Goal: Navigation & Orientation: Understand site structure

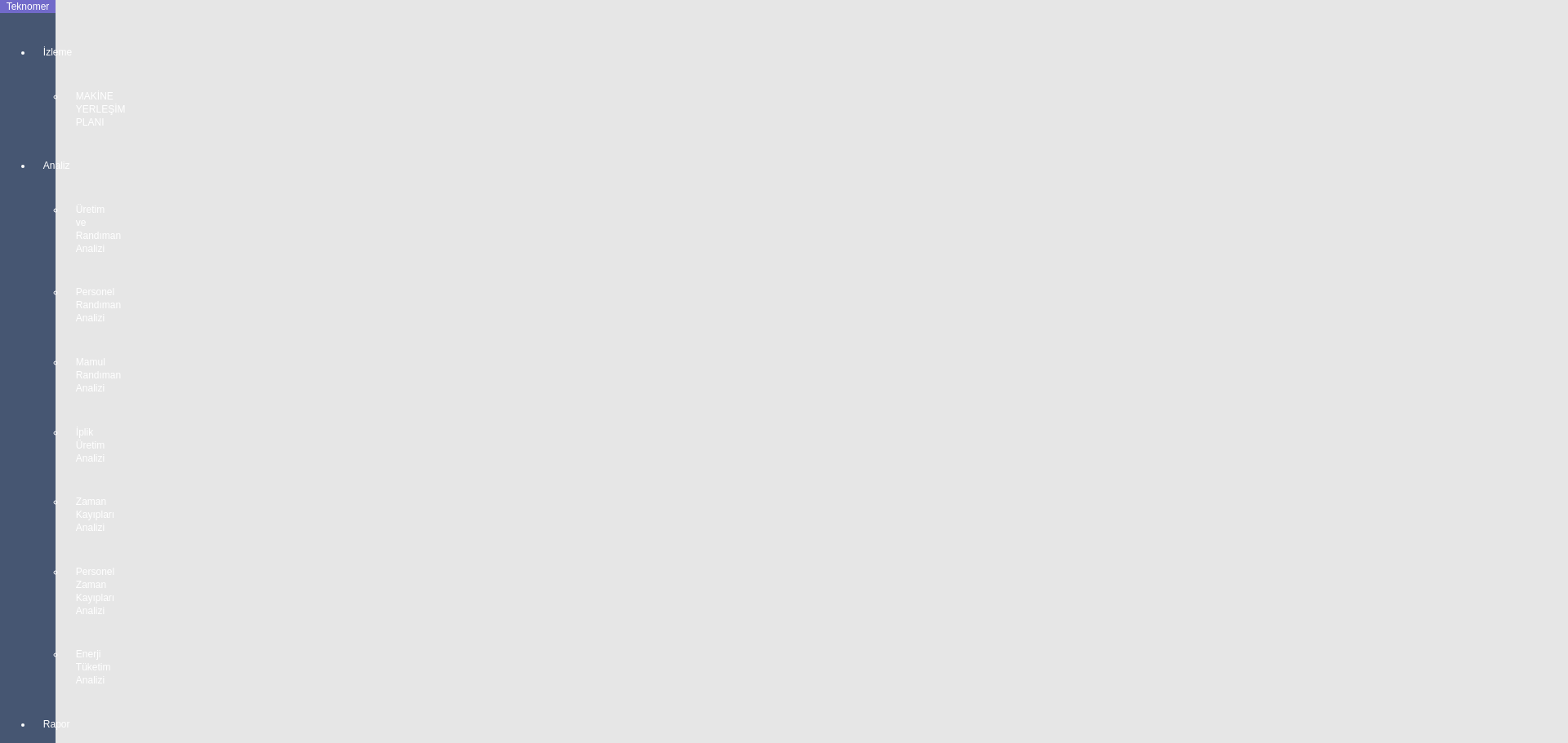
scroll to position [2692, 0]
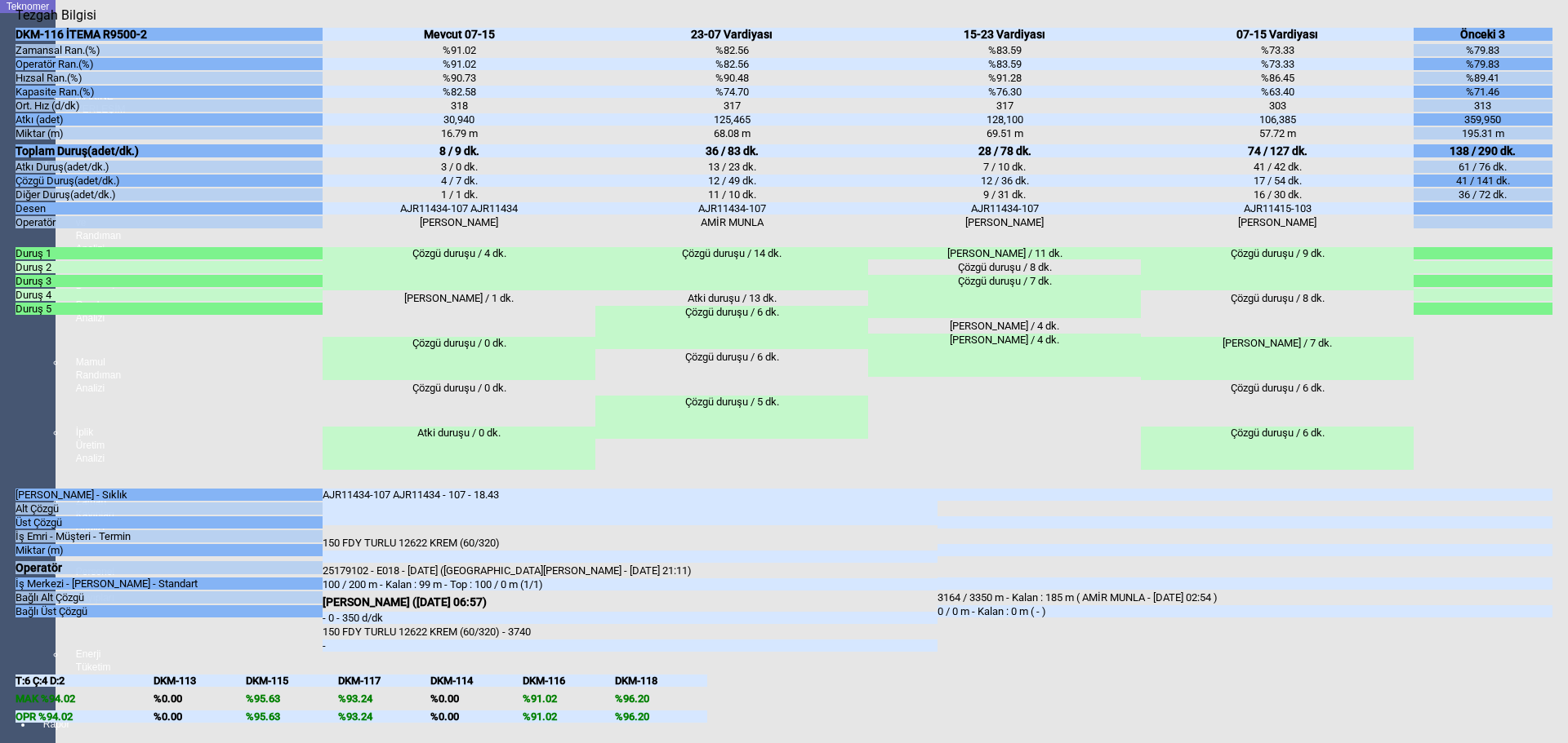
click at [0, 524] on body "Teknomer İzleme MAKİNE YERLEŞİM PLANI Analiz Üretim ve Randıman Analizi Persone…" at bounding box center [784, 371] width 1568 height 743
click at [4, 544] on body "Teknomer İzleme MAKİNE YERLEŞİM PLANI Analiz Üretim ve Randıman Analizi Persone…" at bounding box center [784, 371] width 1568 height 743
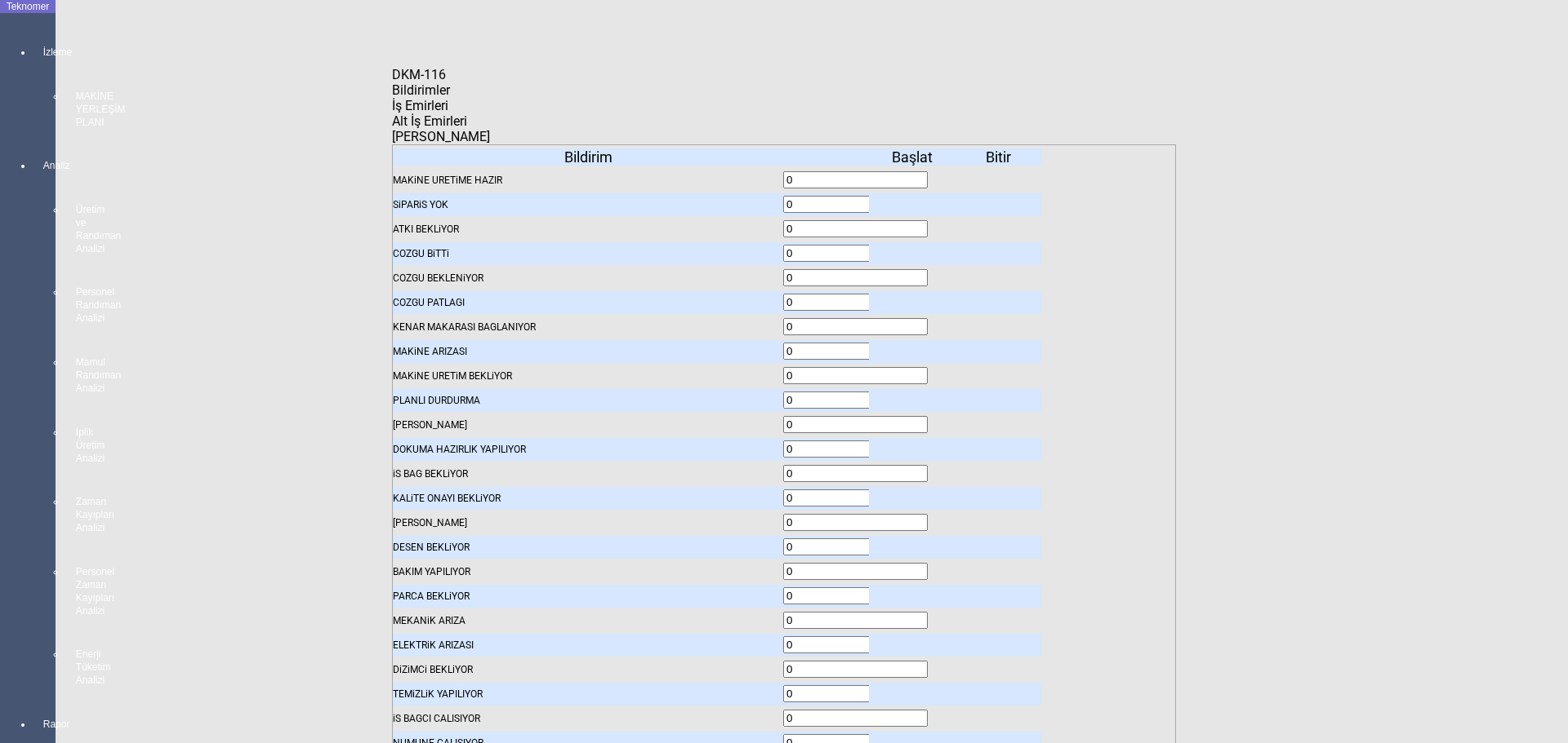
click at [449, 113] on span "İş Emirleri" at bounding box center [420, 105] width 56 height 16
click at [0, 420] on body "Teknomer İzleme MAKİNE YERLEŞİM PLANI Analiz Üretim ve Randıman Analizi Persone…" at bounding box center [784, 371] width 1568 height 743
click at [506, 98] on div "Bildirimler" at bounding box center [784, 89] width 784 height 16
click at [913, 200] on icon at bounding box center [913, 205] width 0 height 11
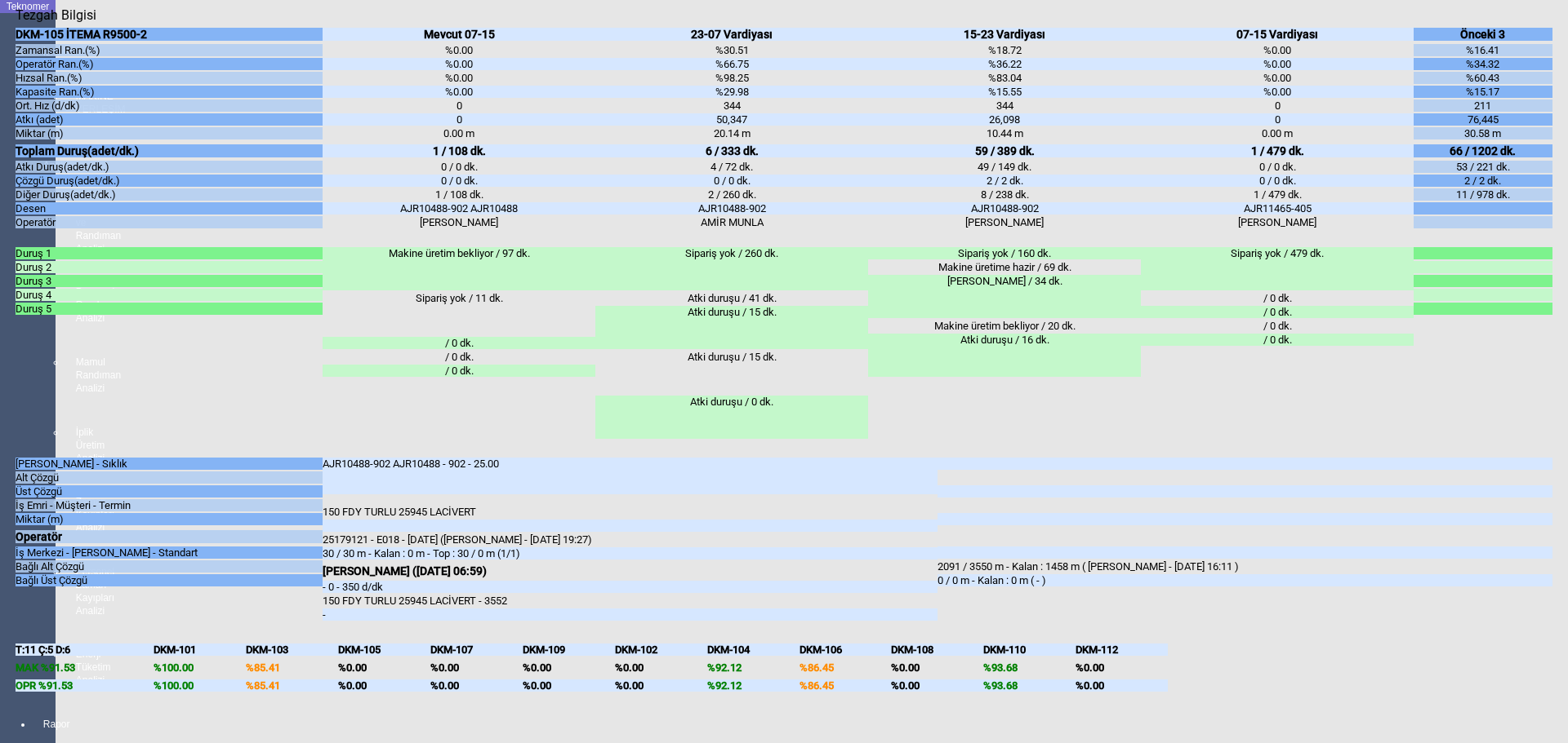
click at [0, 522] on body "Teknomer İzleme MAKİNE YERLEŞİM PLANI Analiz Üretim ve Randıman Analizi Persone…" at bounding box center [784, 371] width 1568 height 743
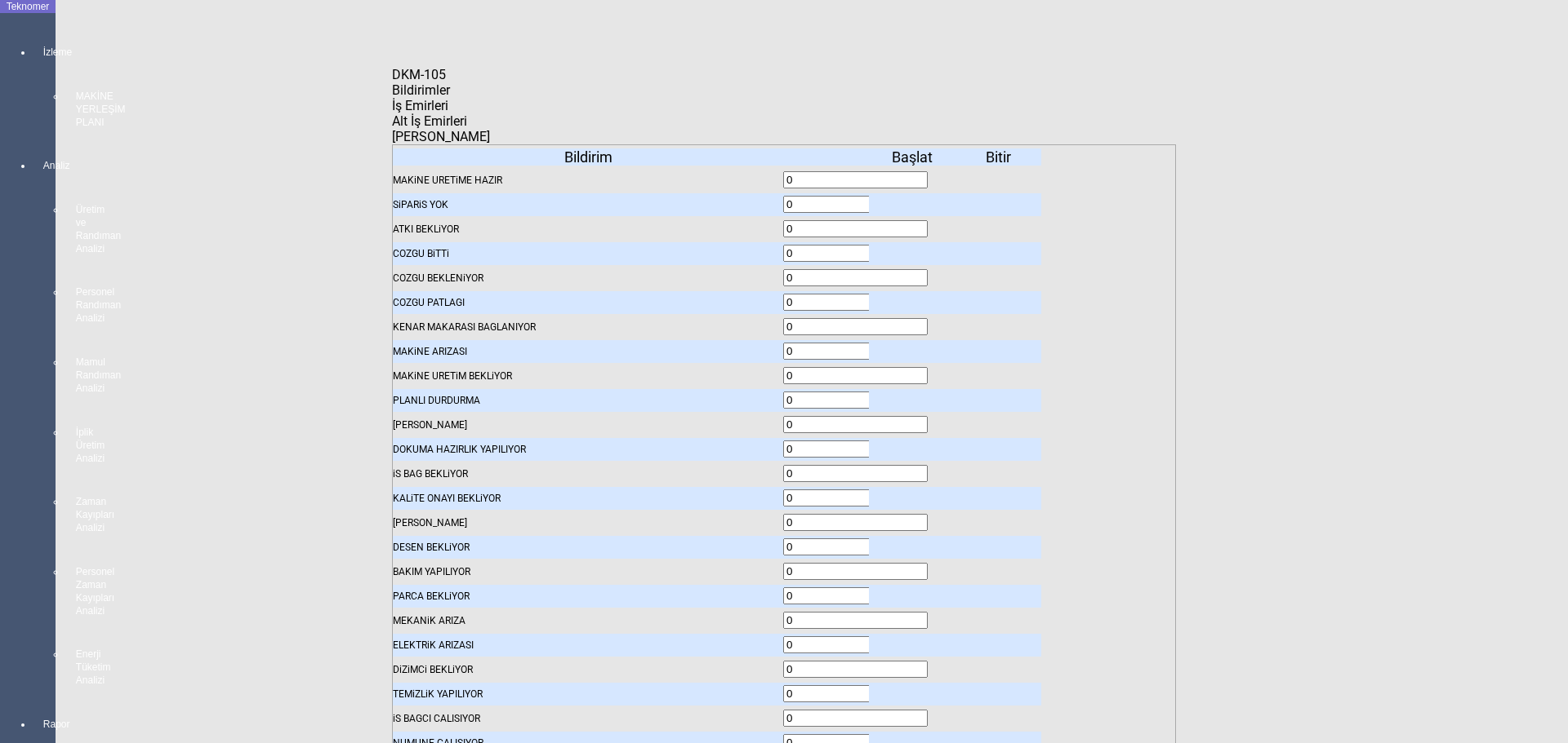
click at [449, 113] on span "İş Emirleri" at bounding box center [420, 105] width 56 height 16
click at [444, 98] on span "Bildirimler" at bounding box center [421, 89] width 58 height 16
click at [913, 200] on icon at bounding box center [913, 205] width 0 height 11
click at [912, 193] on div at bounding box center [911, 204] width 86 height 23
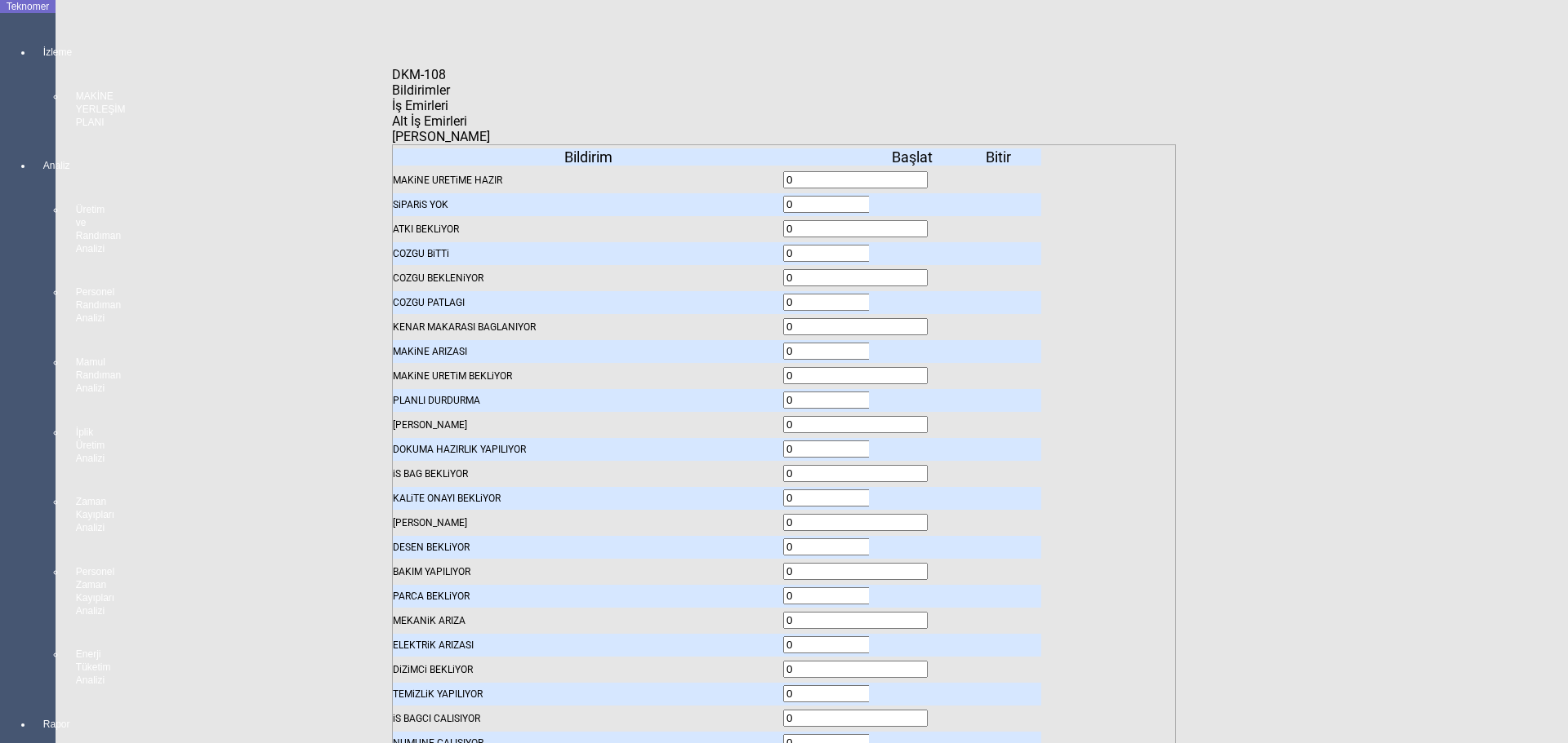
click at [913, 200] on icon at bounding box center [913, 205] width 0 height 11
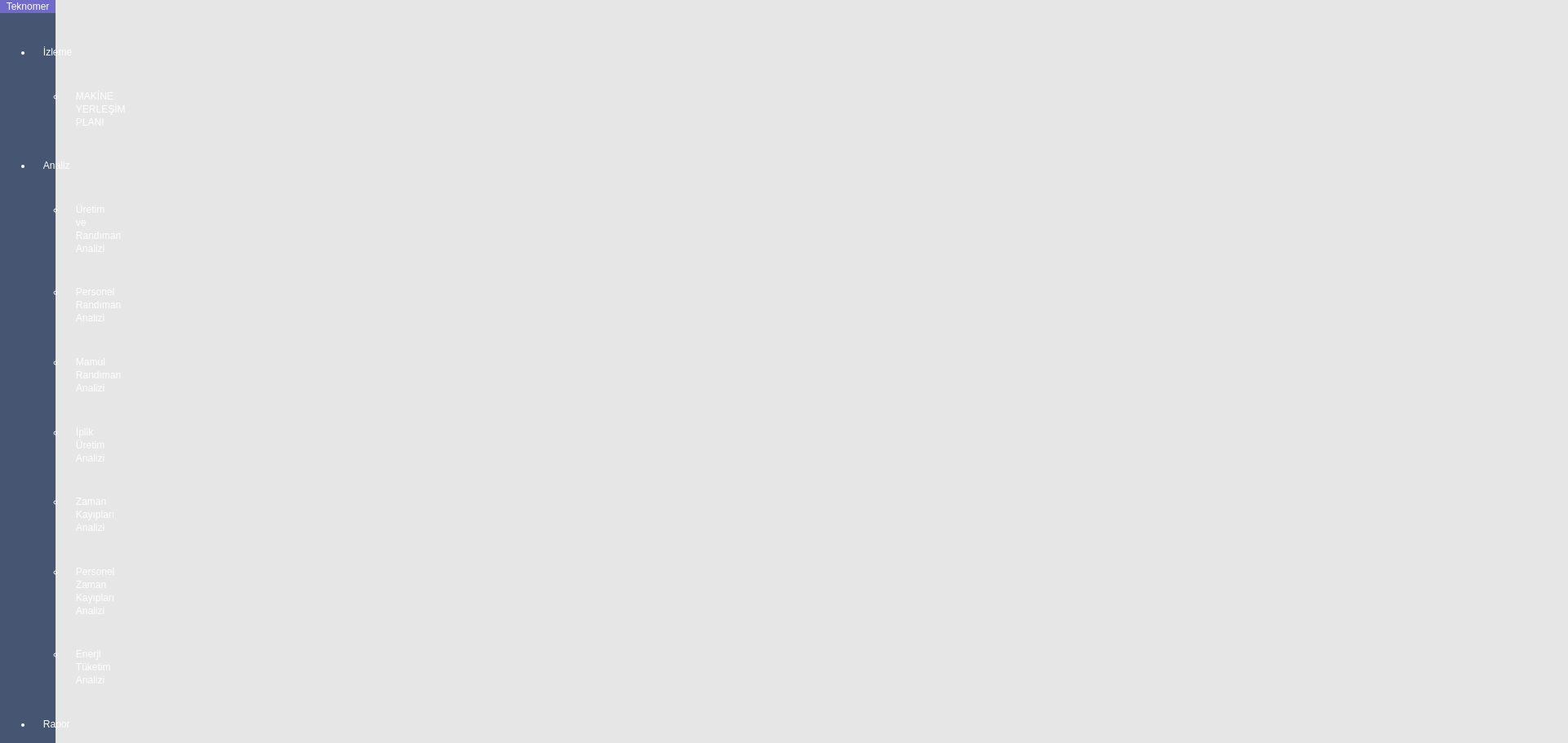
scroll to position [2687, 0]
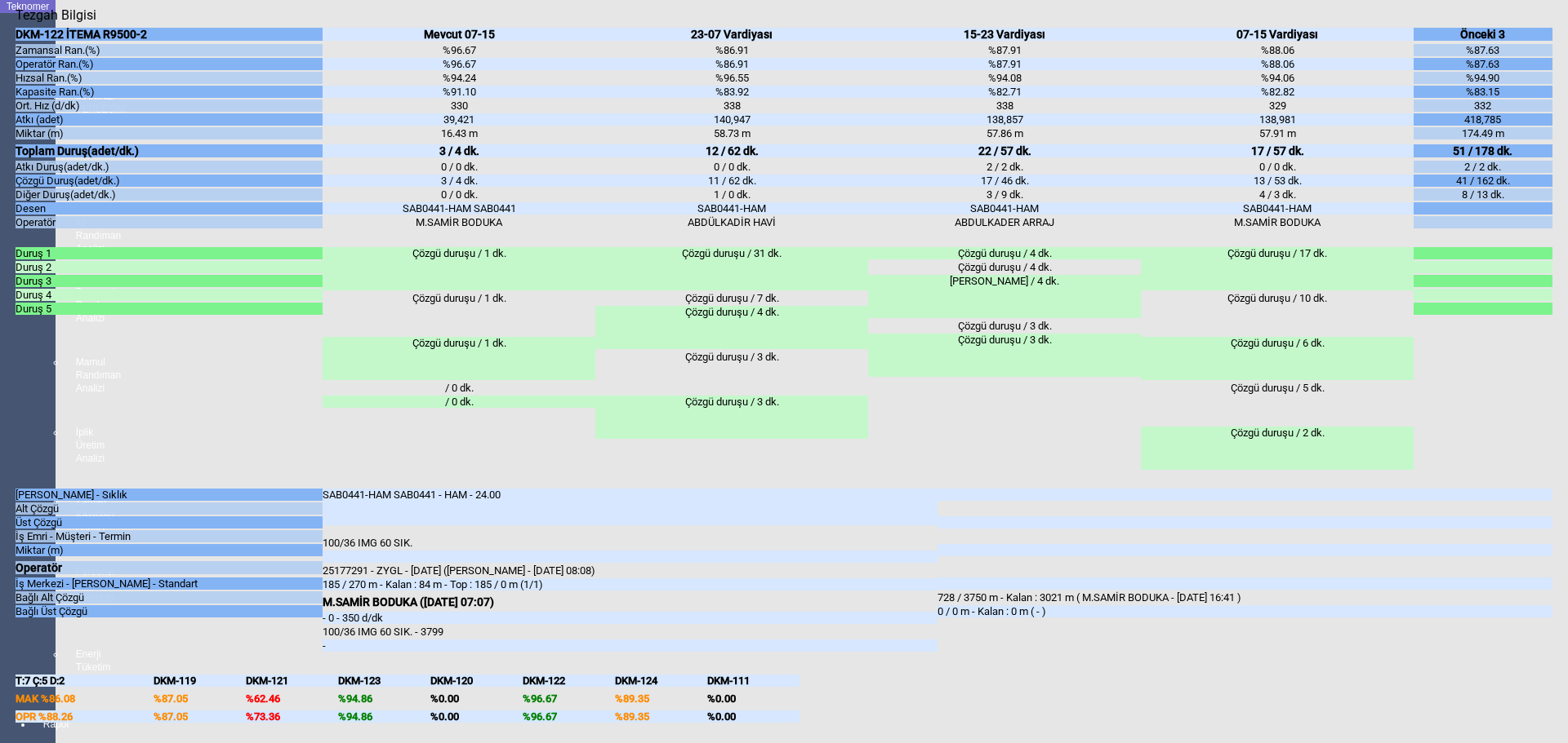
click at [15, 594] on body "Teknomer İzleme MAKİNE YERLEŞİM PLANI Analiz Üretim ve Randıman Analizi Persone…" at bounding box center [784, 371] width 1568 height 743
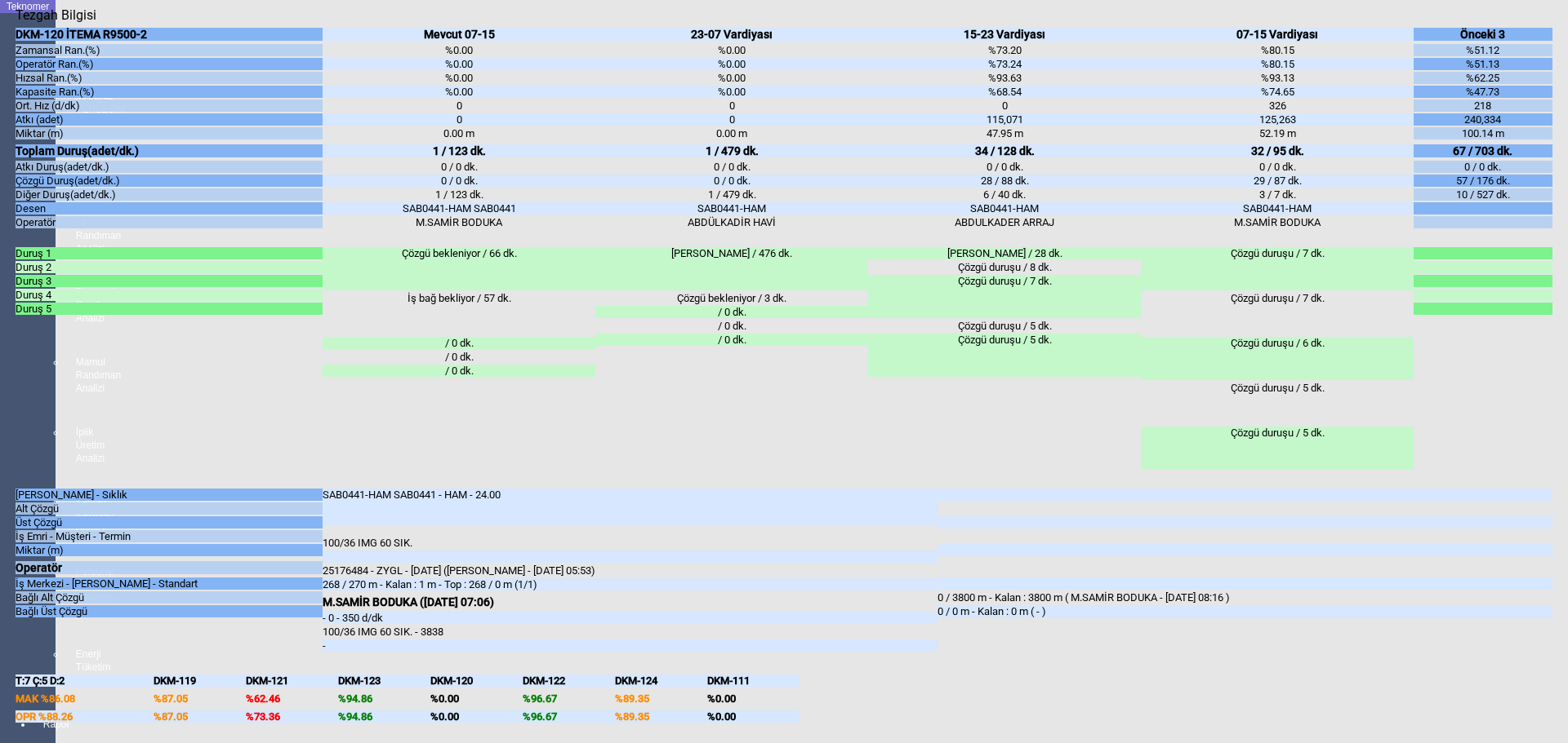
click at [0, 567] on body "Teknomer İzleme MAKİNE YERLEŞİM PLANI Analiz Üretim ve Randıman Analizi Persone…" at bounding box center [784, 371] width 1568 height 743
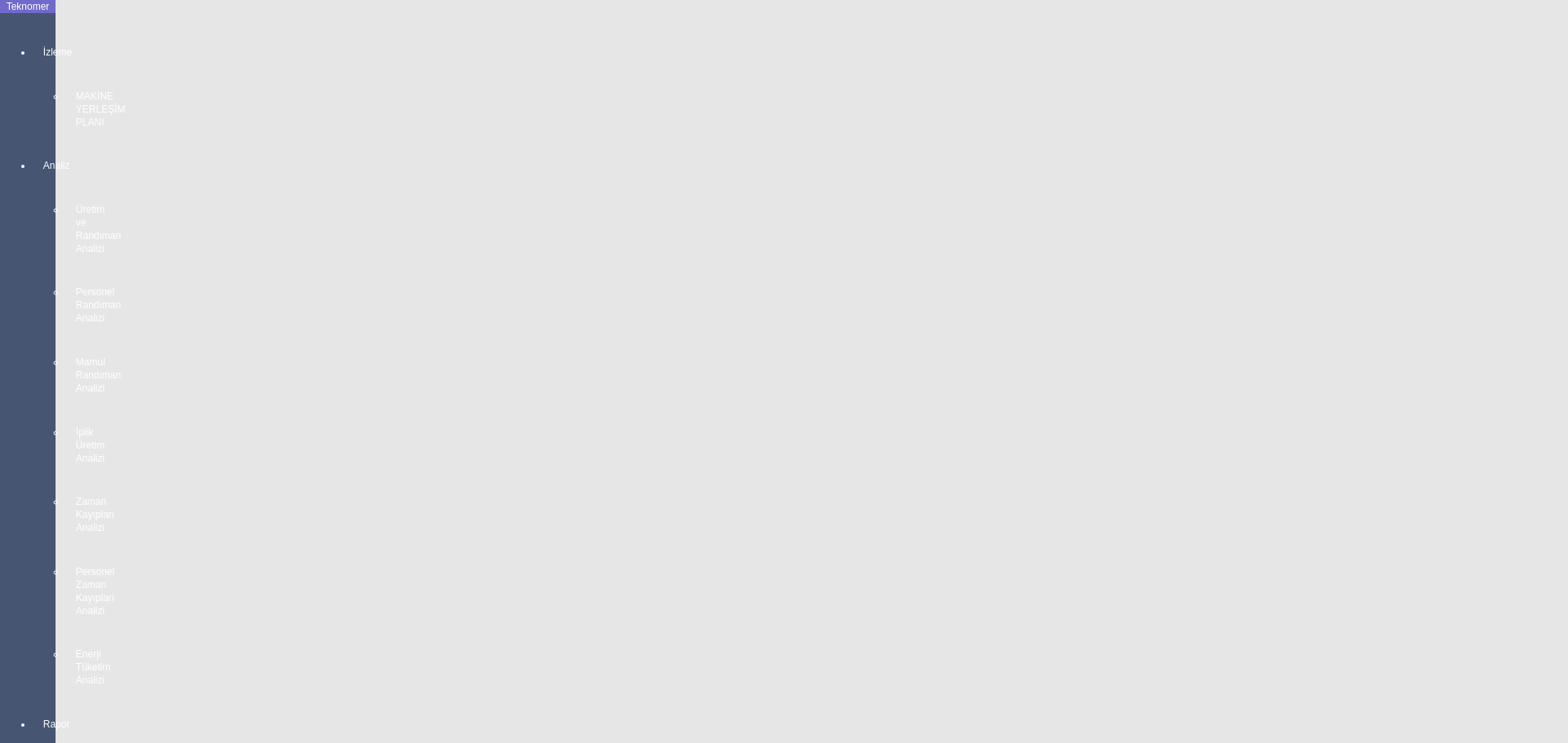
scroll to position [2040, 0]
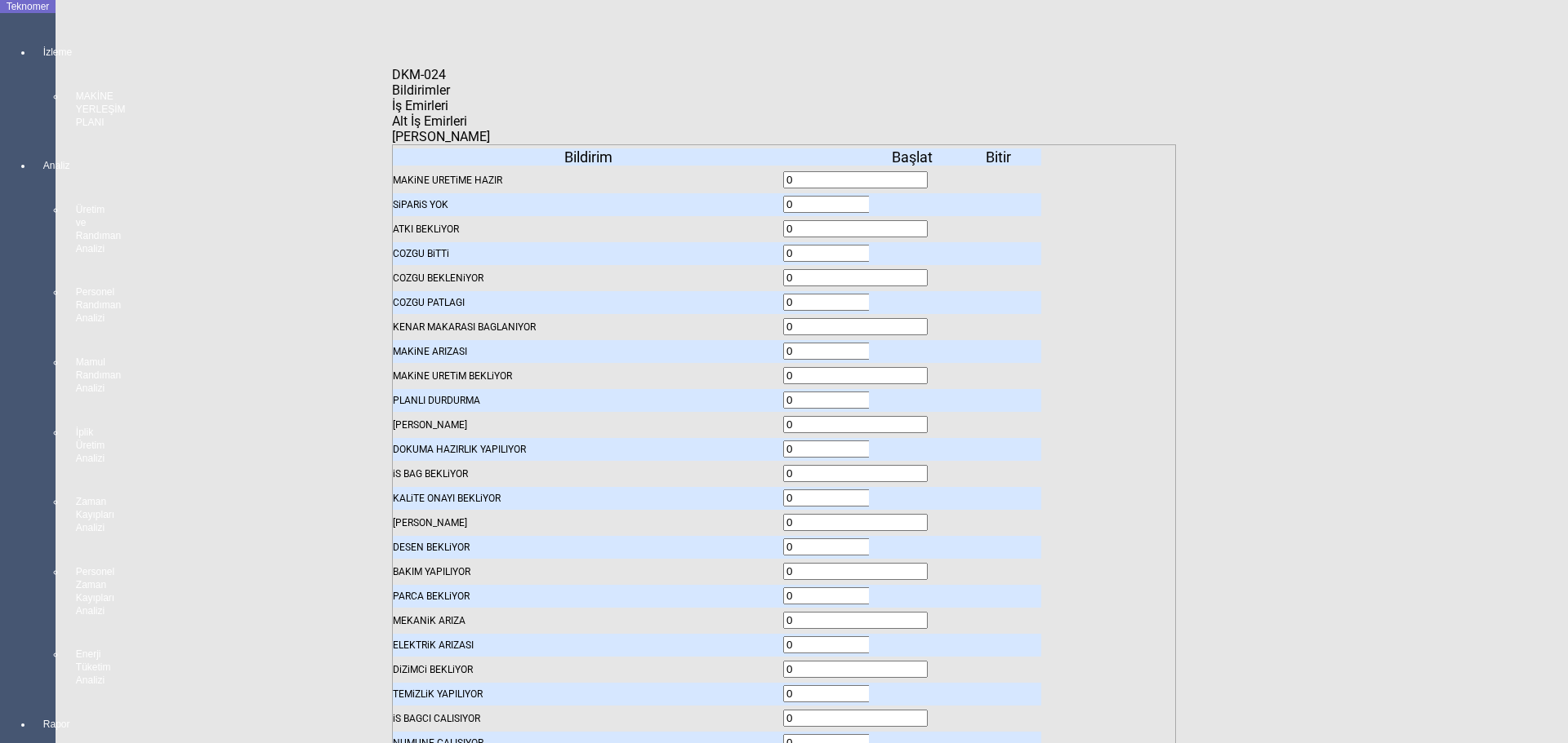
click at [913, 272] on icon at bounding box center [913, 278] width 0 height 11
